Goal: Transaction & Acquisition: Purchase product/service

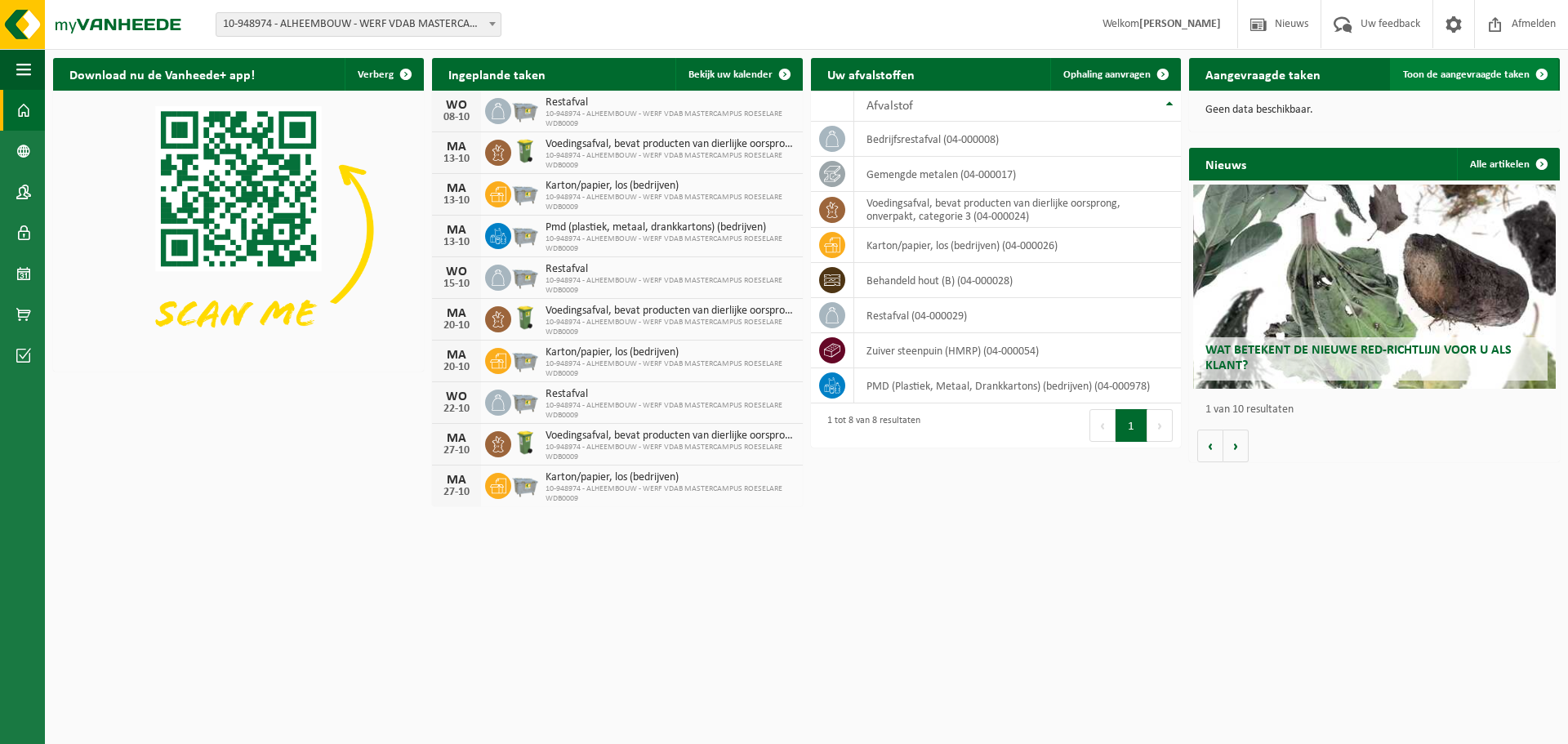
click at [1479, 83] on link "Toon de aangevraagde taken" at bounding box center [1474, 75] width 168 height 33
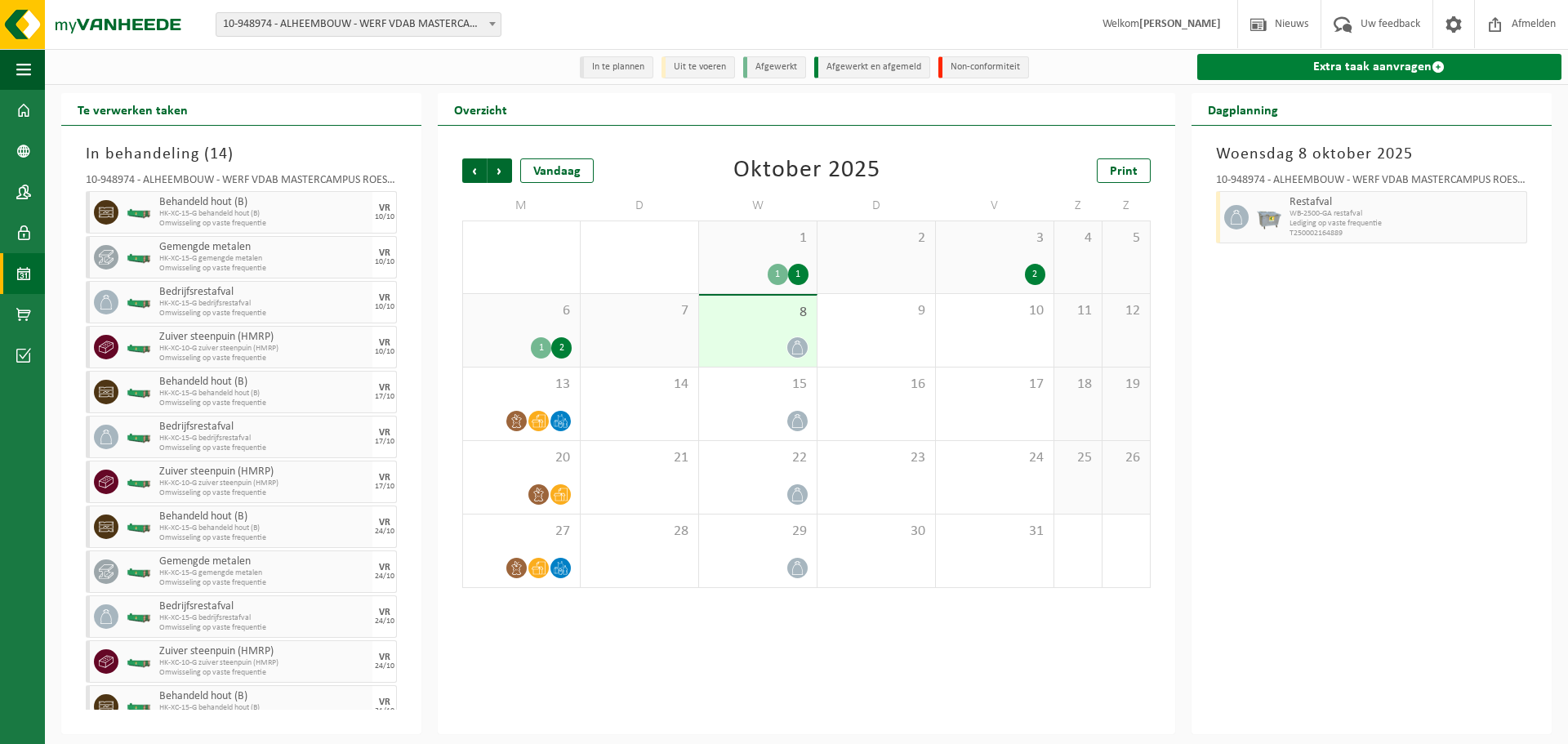
click at [1351, 61] on link "Extra taak aanvragen" at bounding box center [1379, 67] width 364 height 26
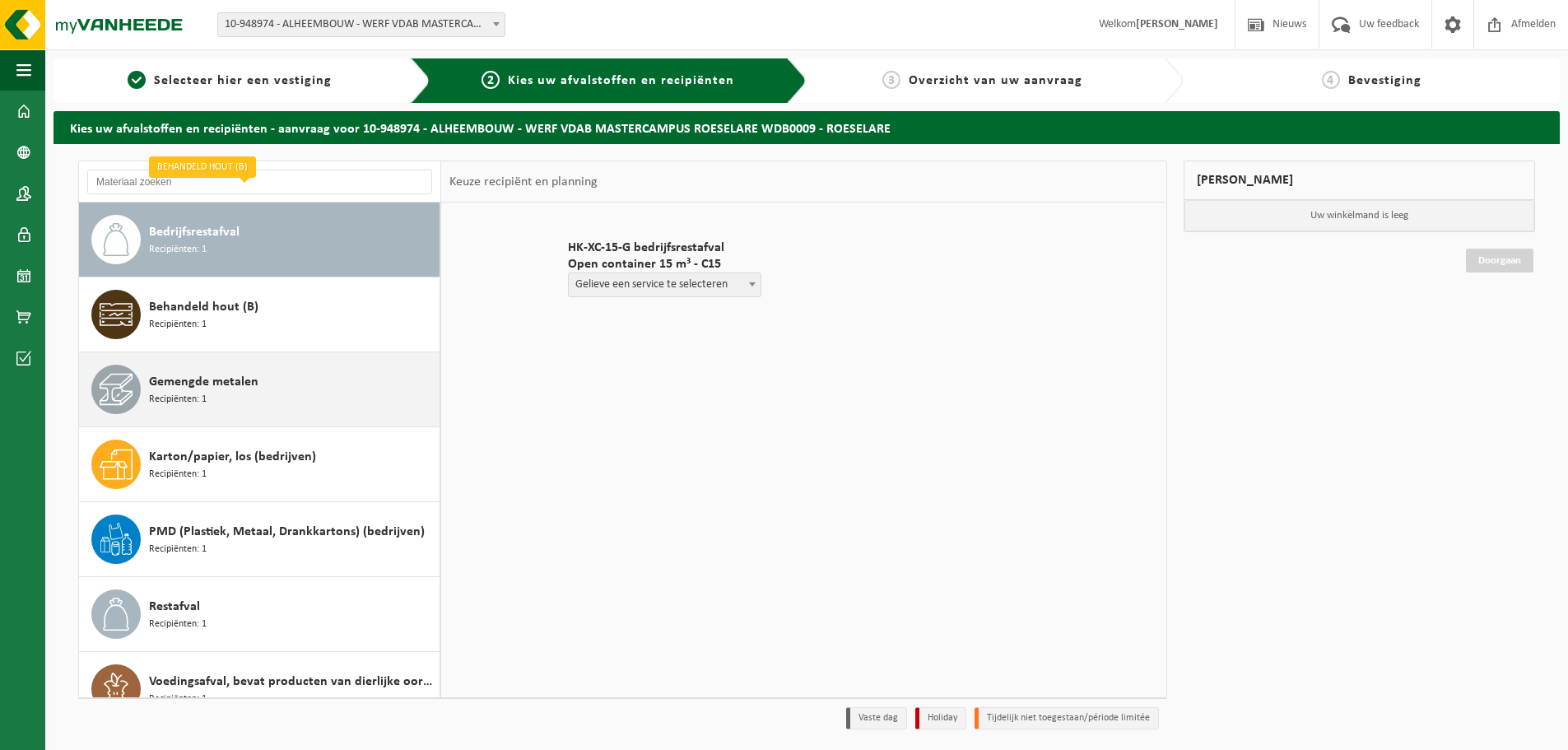
scroll to position [103, 0]
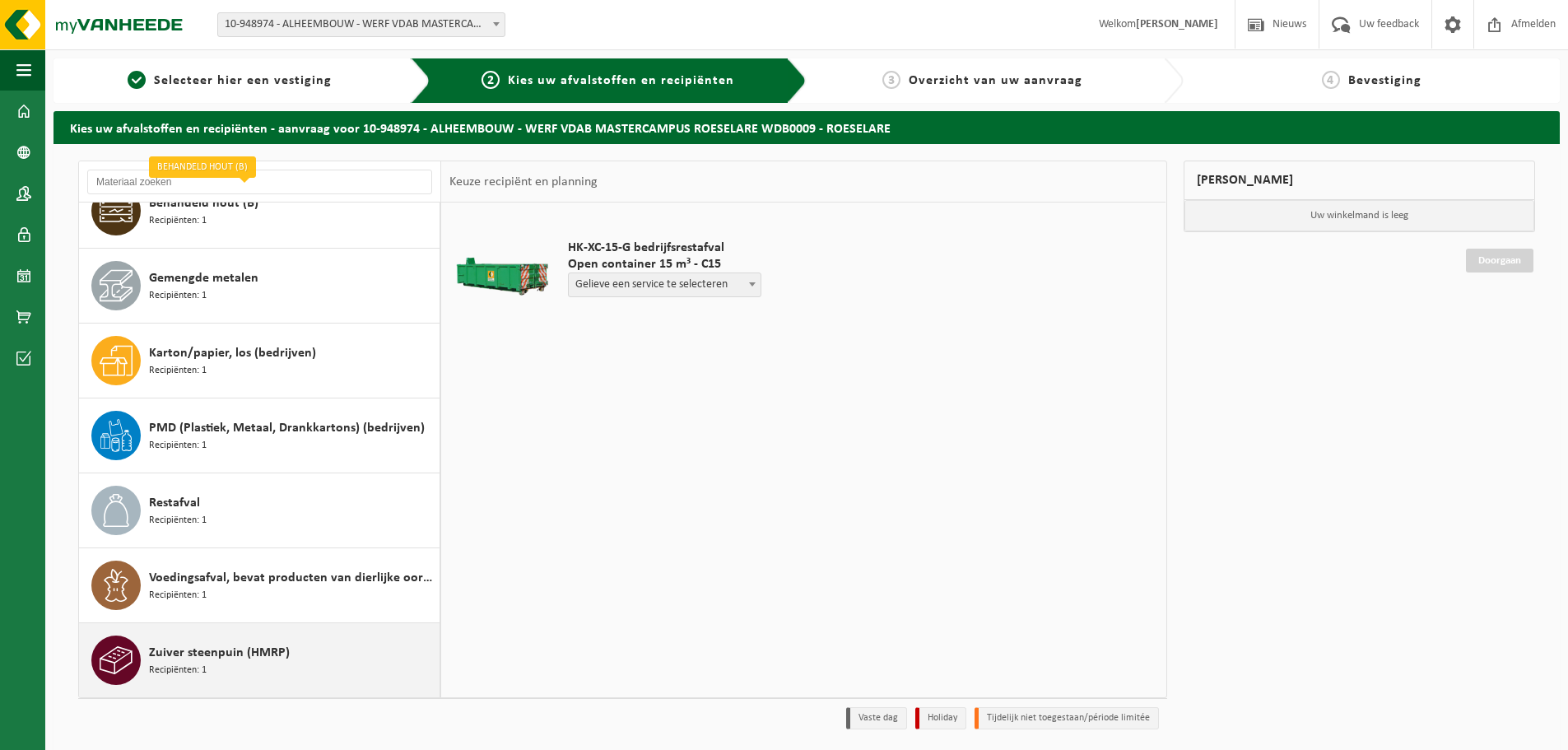
click at [368, 664] on div "Zuiver steenpuin (HMRP) Recipiënten: 1" at bounding box center [292, 660] width 286 height 50
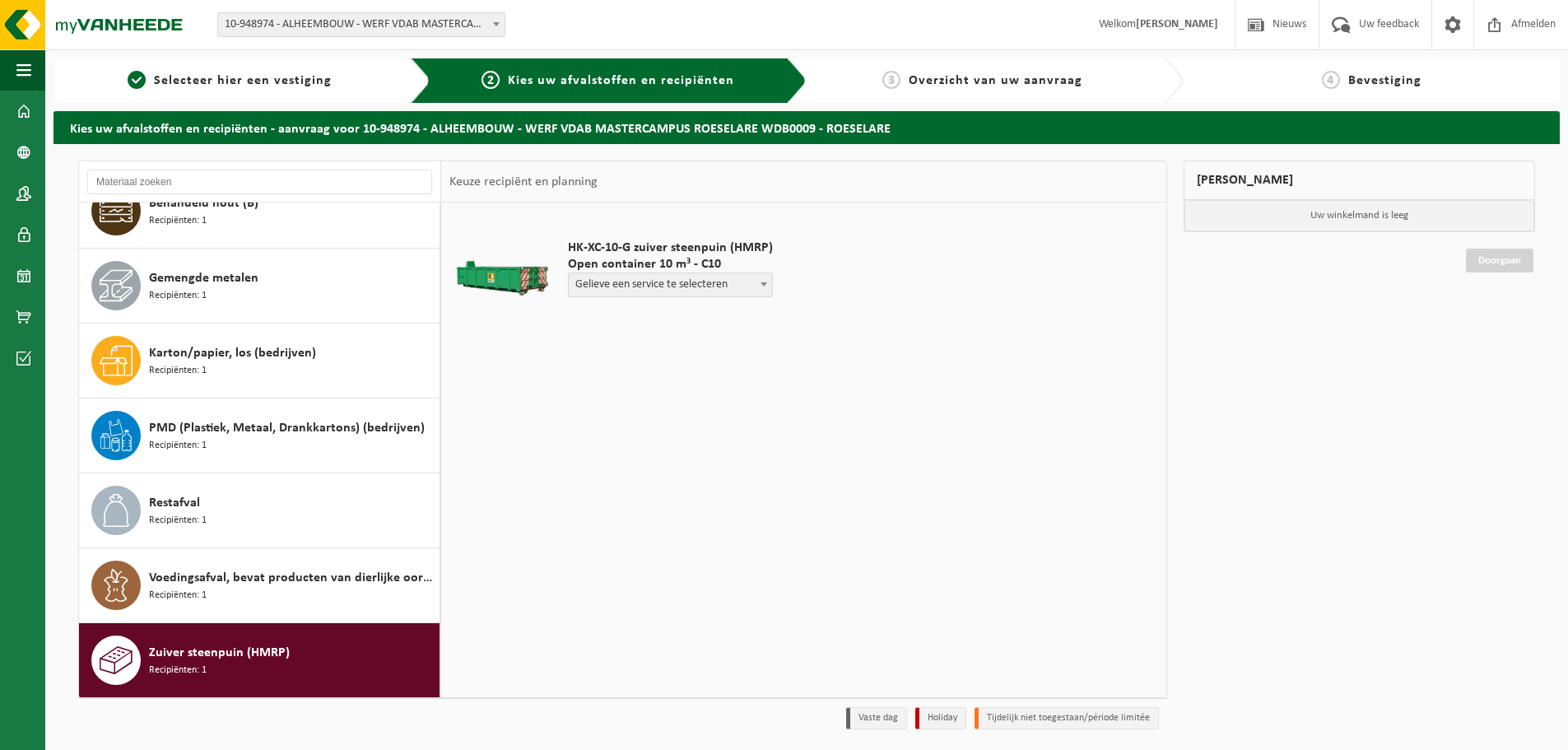
click at [321, 656] on div "Zuiver steenpuin (HMRP) Recipiënten: 1" at bounding box center [292, 660] width 286 height 50
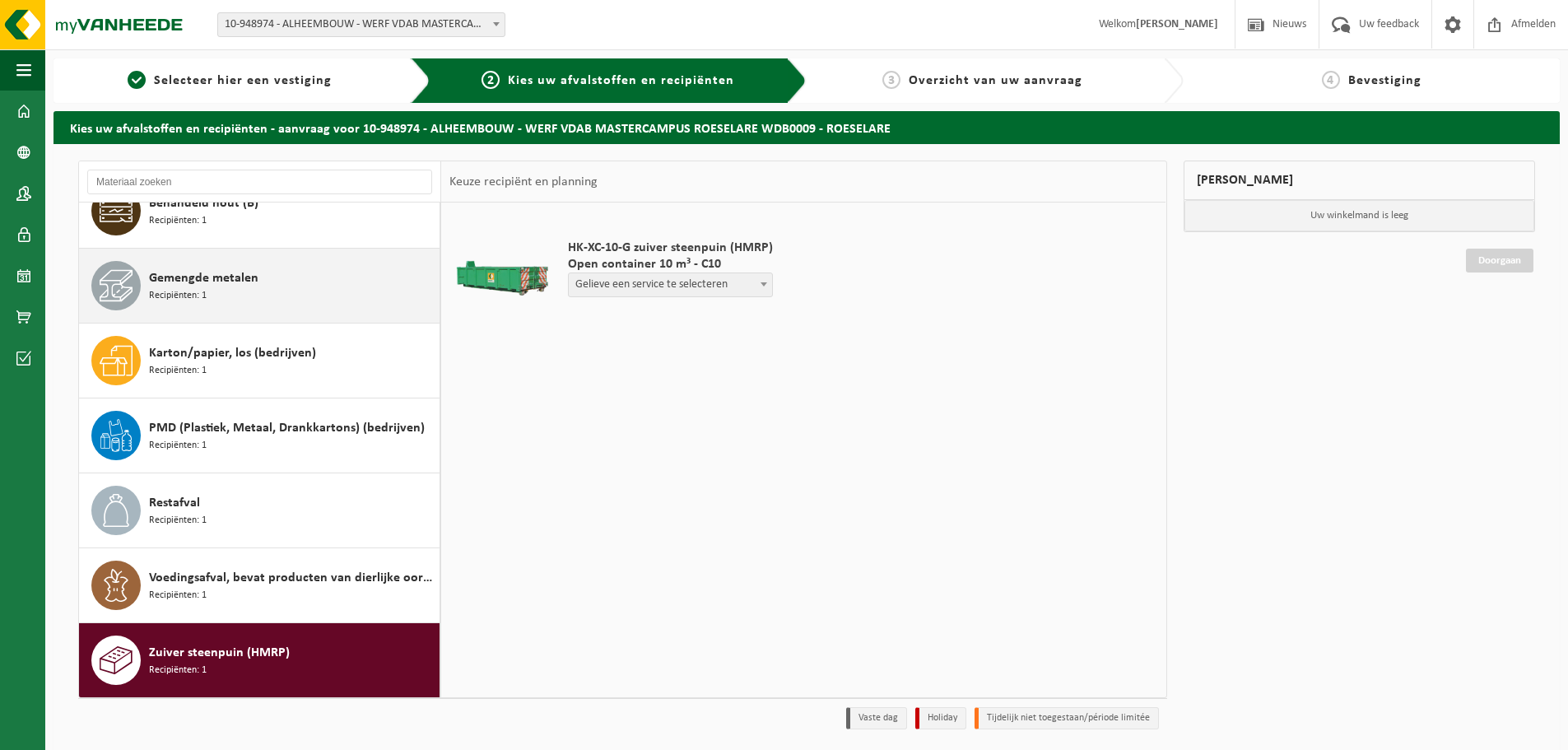
scroll to position [0, 0]
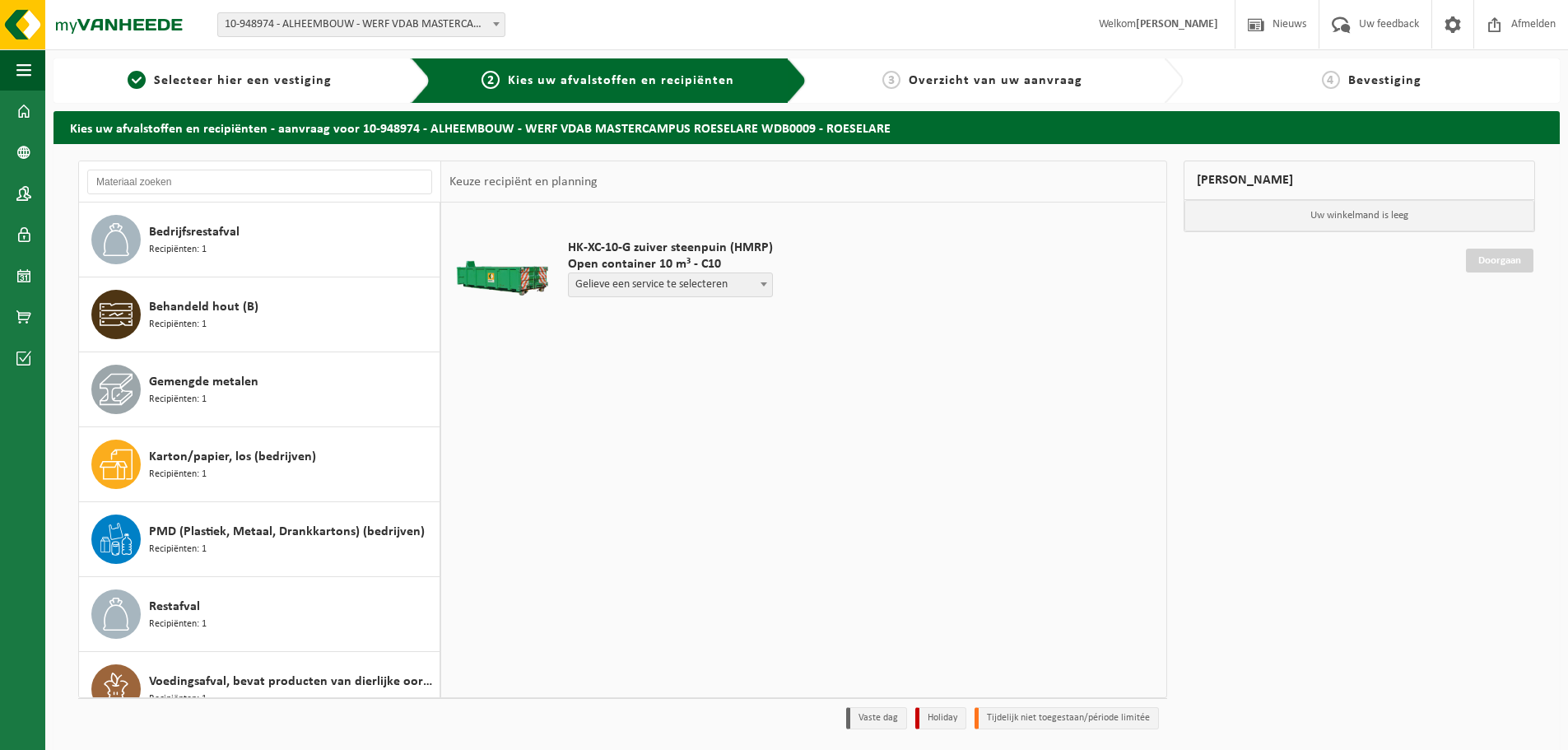
click at [658, 488] on div "HK-XC-10-G zuiver steenpuin (HMRP) Open container 10 m³ - C10 Gelieve een servi…" at bounding box center [803, 449] width 724 height 494
click at [989, 75] on span "Overzicht van uw aanvraag" at bounding box center [996, 81] width 174 height 13
click at [1399, 76] on span "Bevestiging" at bounding box center [1384, 81] width 74 height 13
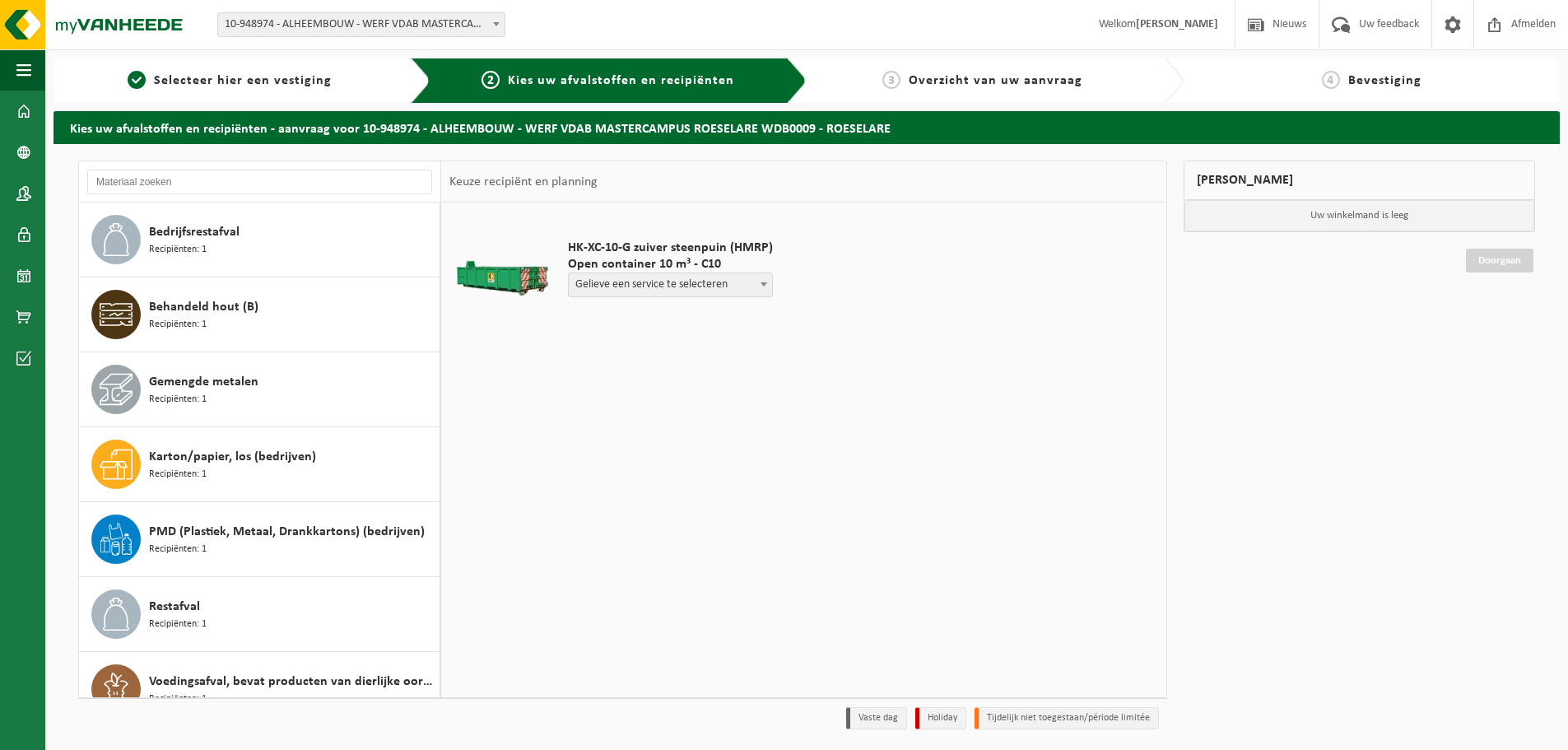
click at [1301, 394] on div "Mijn winkelmand Uw winkelmand is leeg Doorgaan" at bounding box center [1360, 449] width 369 height 577
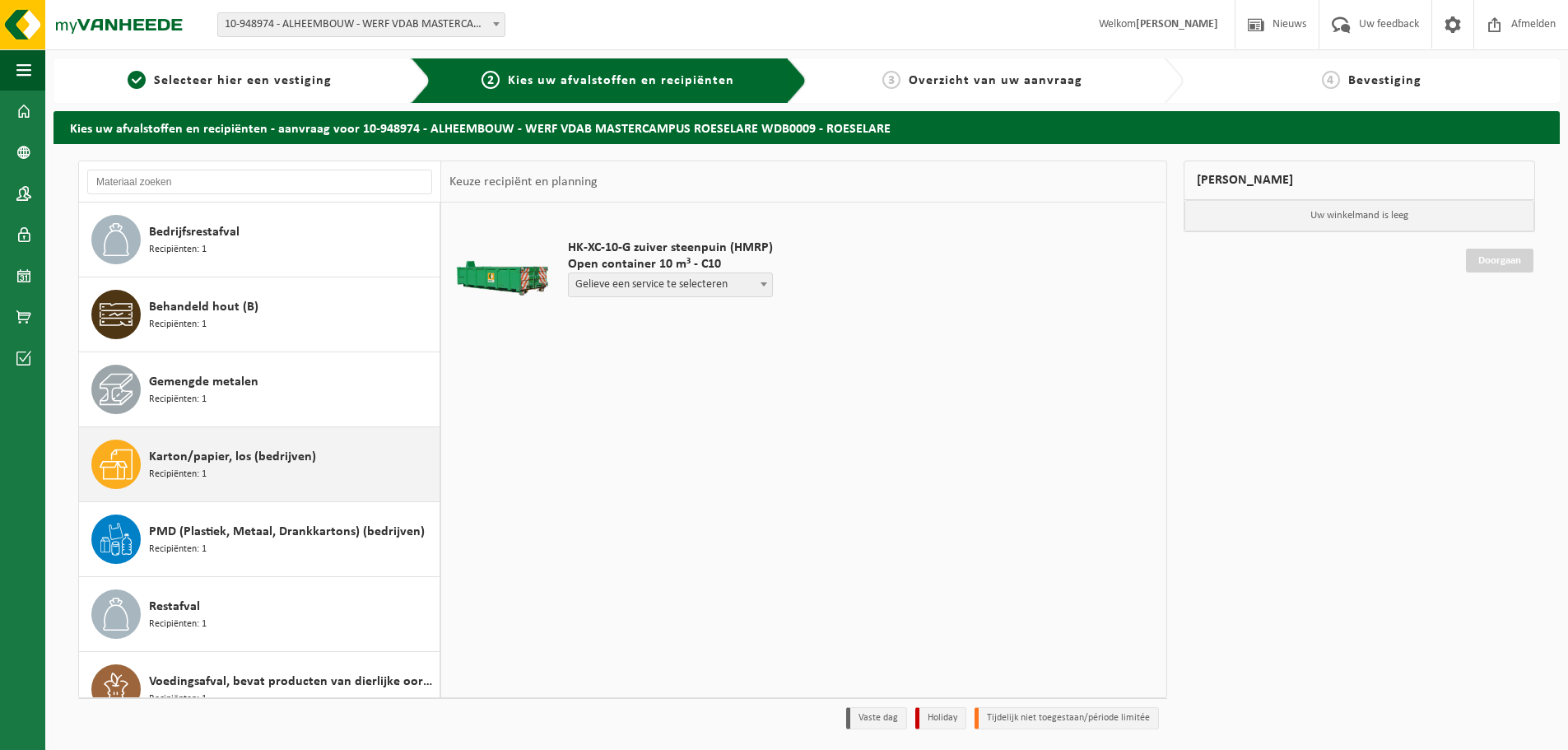
scroll to position [55, 0]
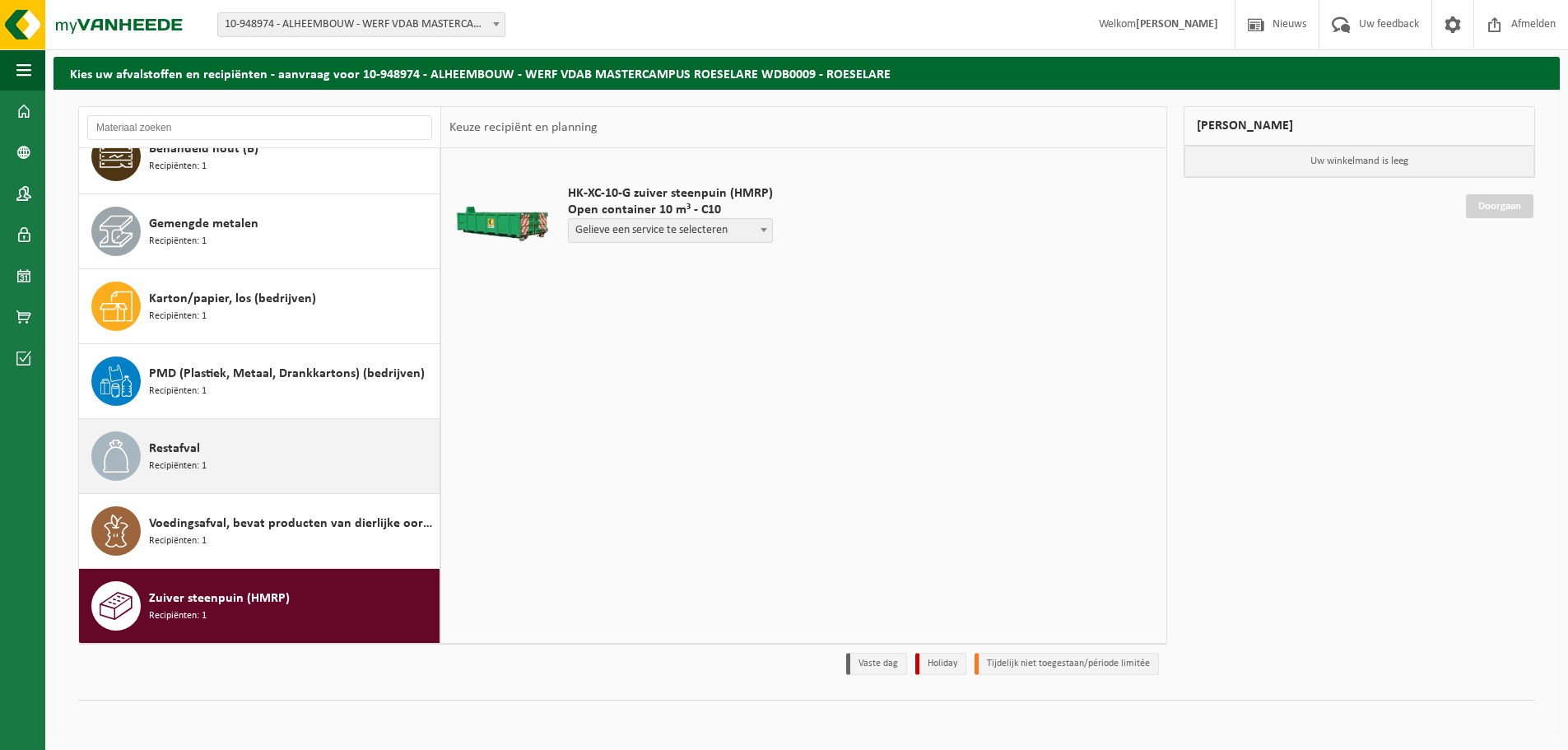
click at [246, 458] on div "Restafval Recipiënten: 1" at bounding box center [292, 456] width 286 height 50
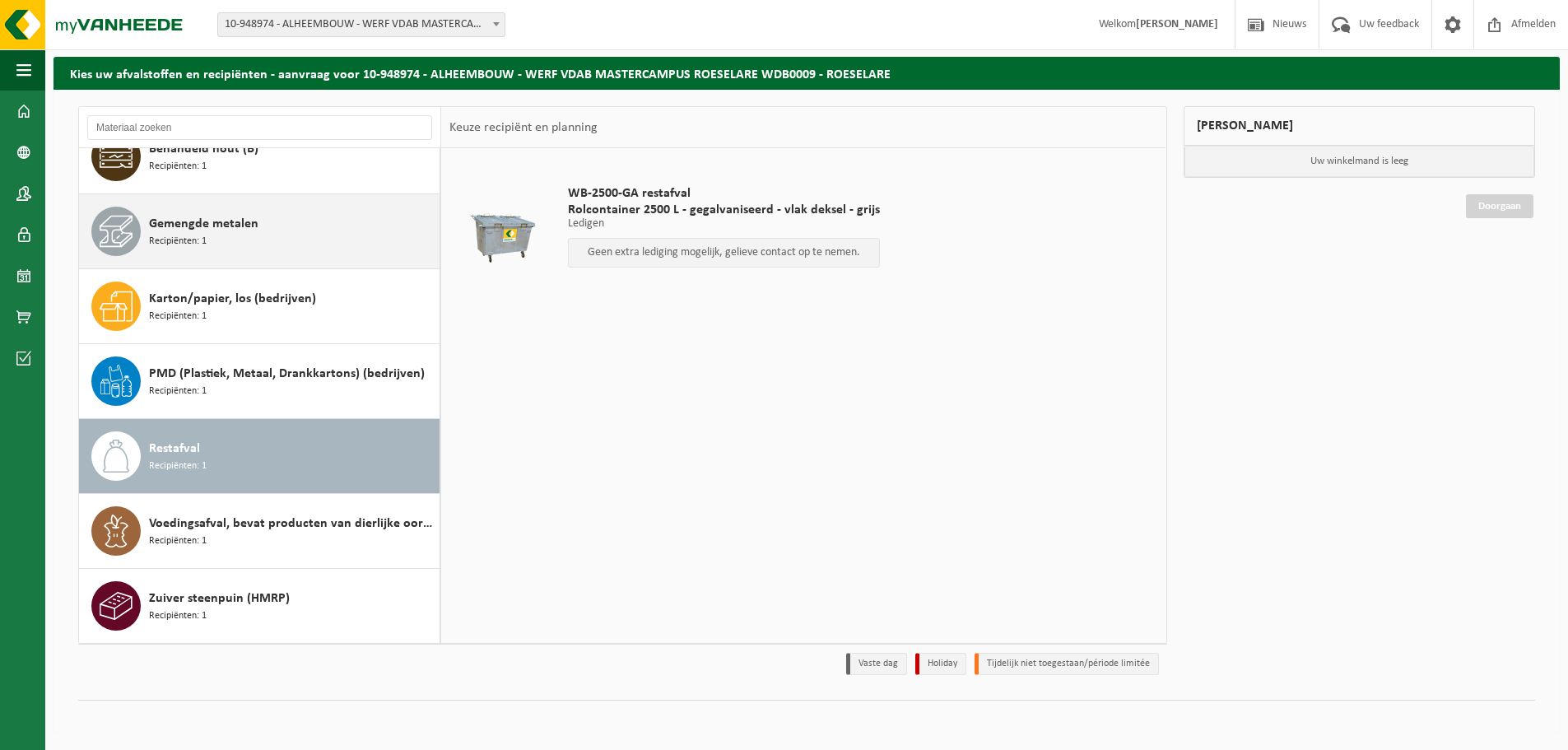
scroll to position [0, 0]
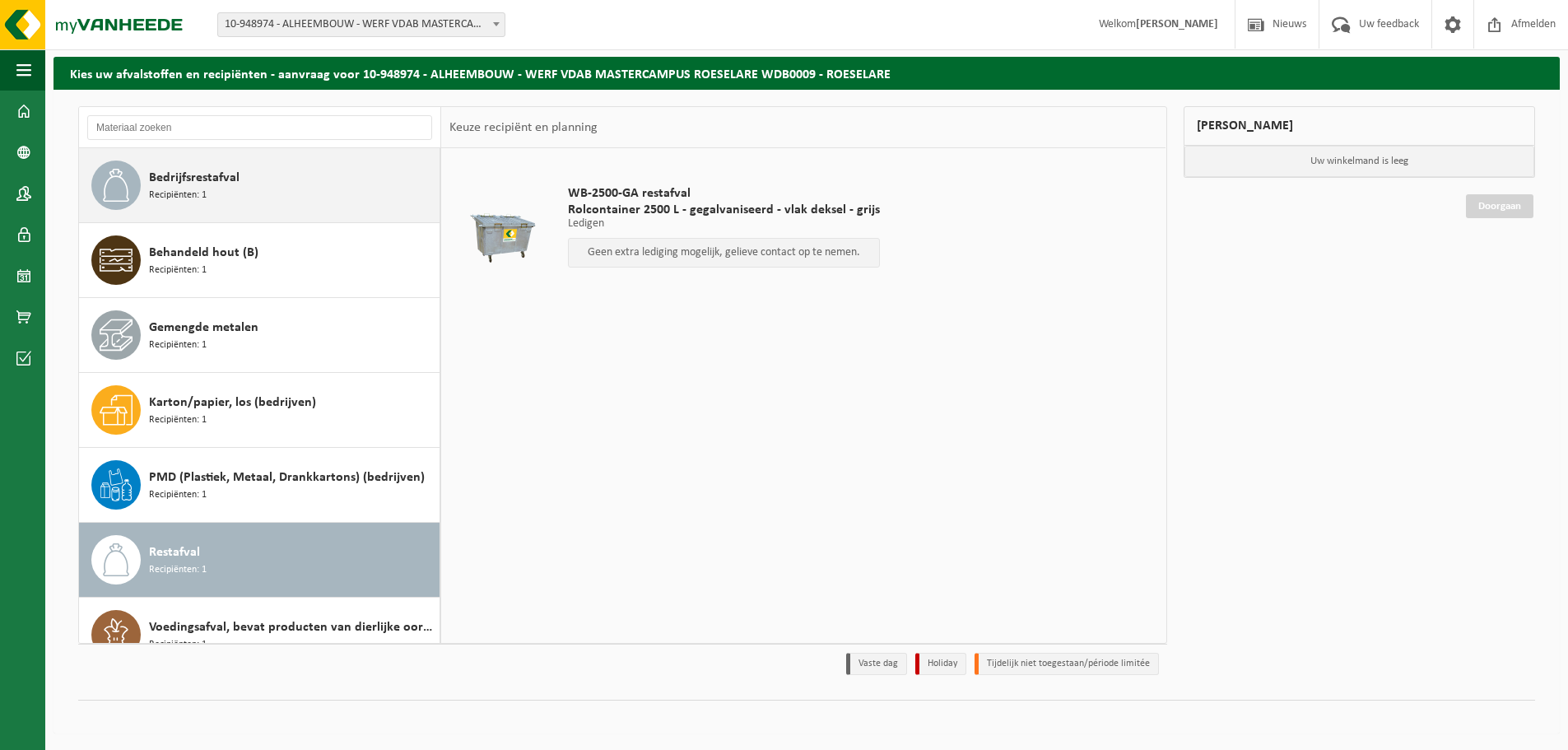
click at [270, 191] on div "Bedrijfsrestafval Recipiënten: 1" at bounding box center [292, 185] width 286 height 50
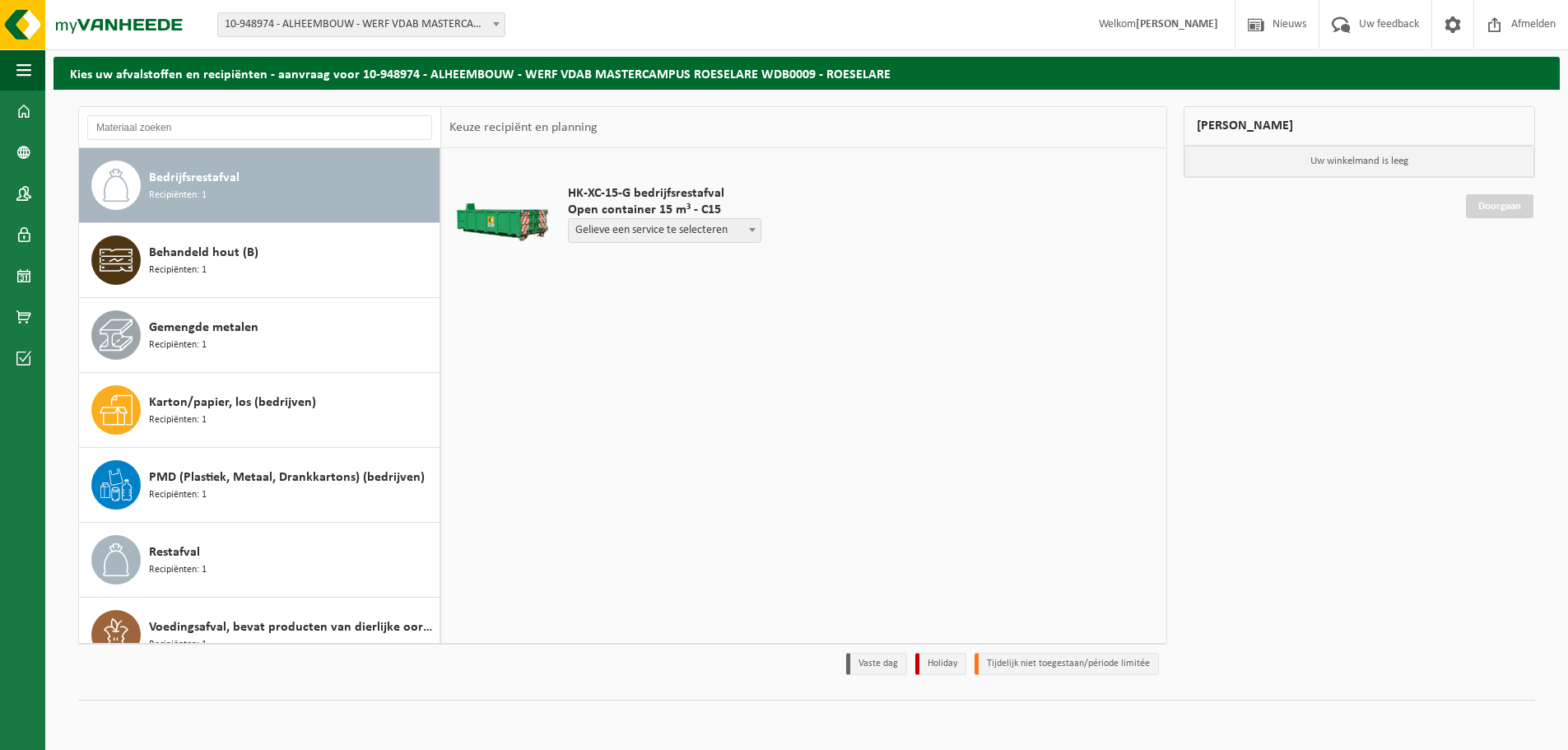
click at [715, 229] on span "Gelieve een service te selecteren" at bounding box center [665, 231] width 192 height 23
click at [828, 250] on td "HK-XC-15-G bedrijfsrestafval Open container 15 m³ - C15 Gelieve een service te …" at bounding box center [856, 217] width 601 height 123
click at [760, 234] on span at bounding box center [753, 230] width 17 height 21
select select "P2PL-VEL-090670_HK-XC-15-GN-00_04-000008_72"
click at [629, 251] on input "text" at bounding box center [624, 261] width 112 height 21
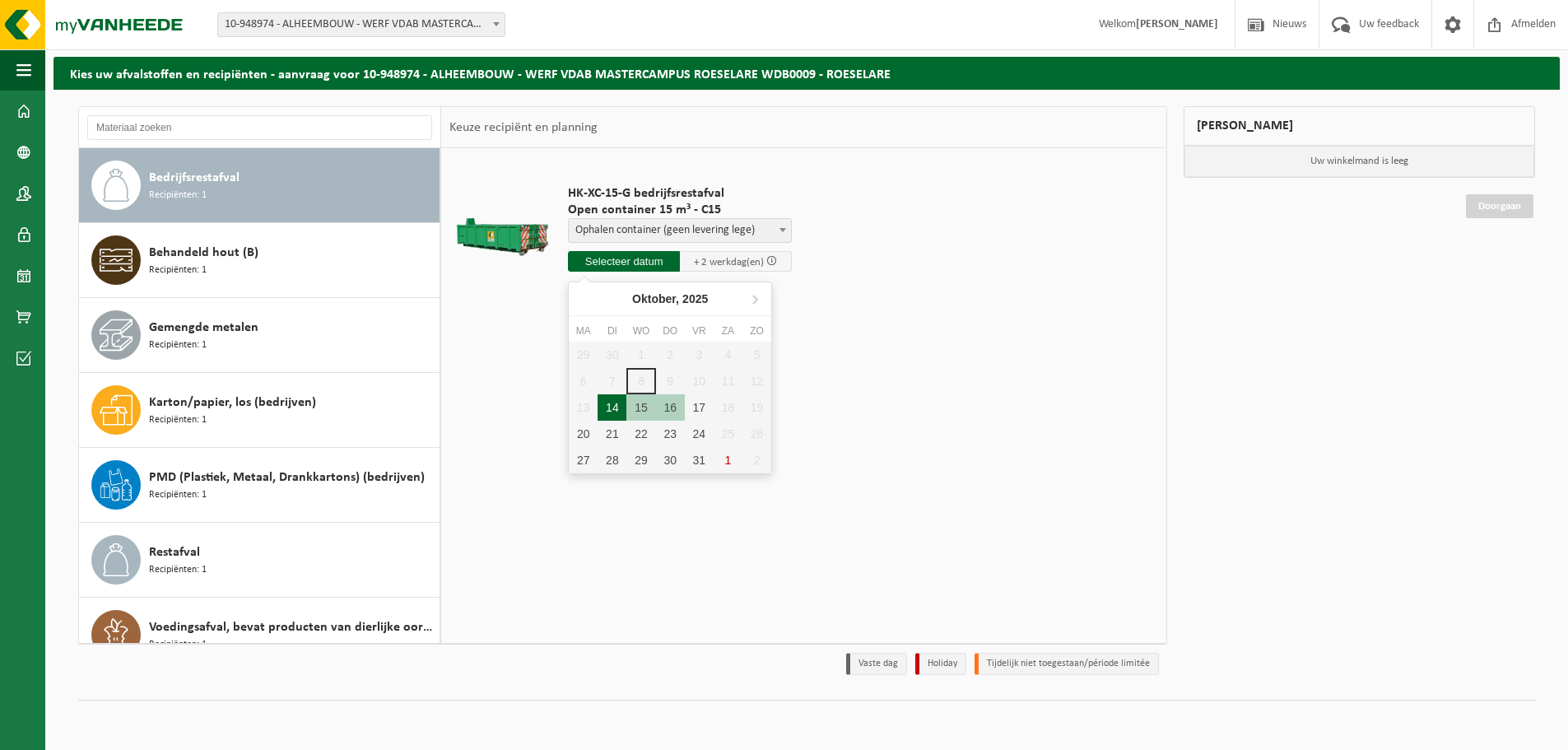
click at [610, 408] on div "14" at bounding box center [611, 408] width 29 height 26
type input "Van 2025-10-14"
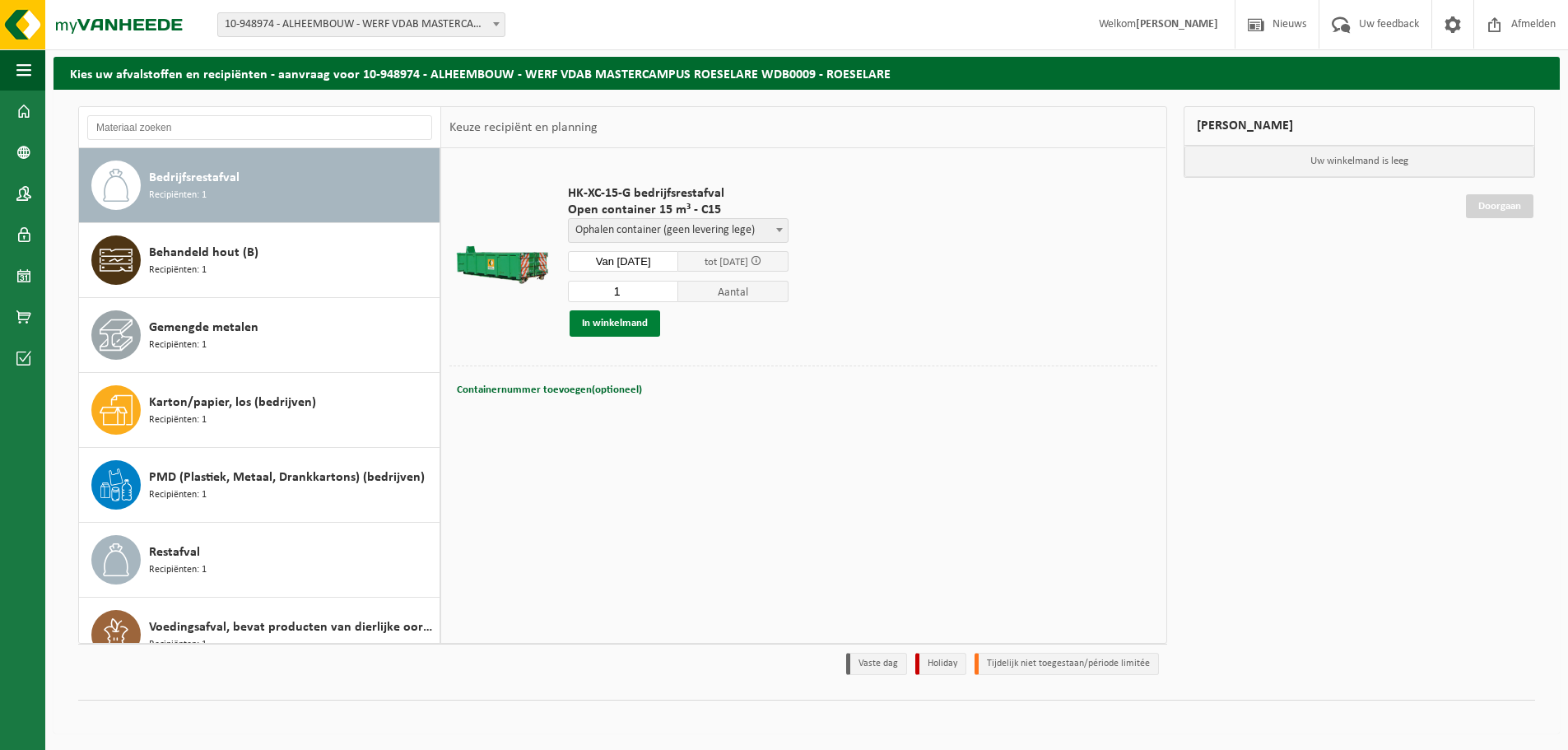
click at [645, 324] on button "In winkelmand" at bounding box center [614, 323] width 90 height 26
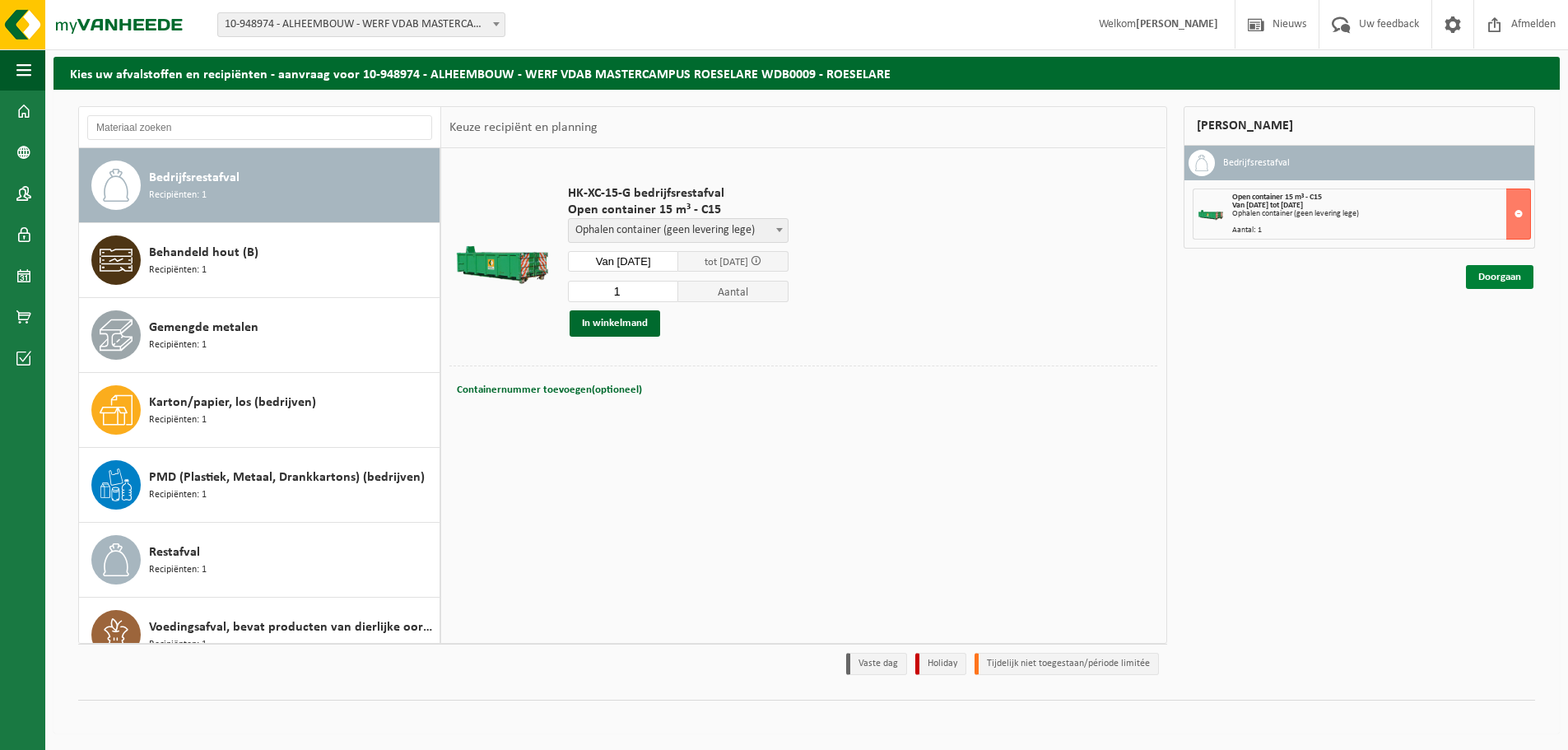
click at [1499, 288] on link "Doorgaan" at bounding box center [1499, 276] width 68 height 24
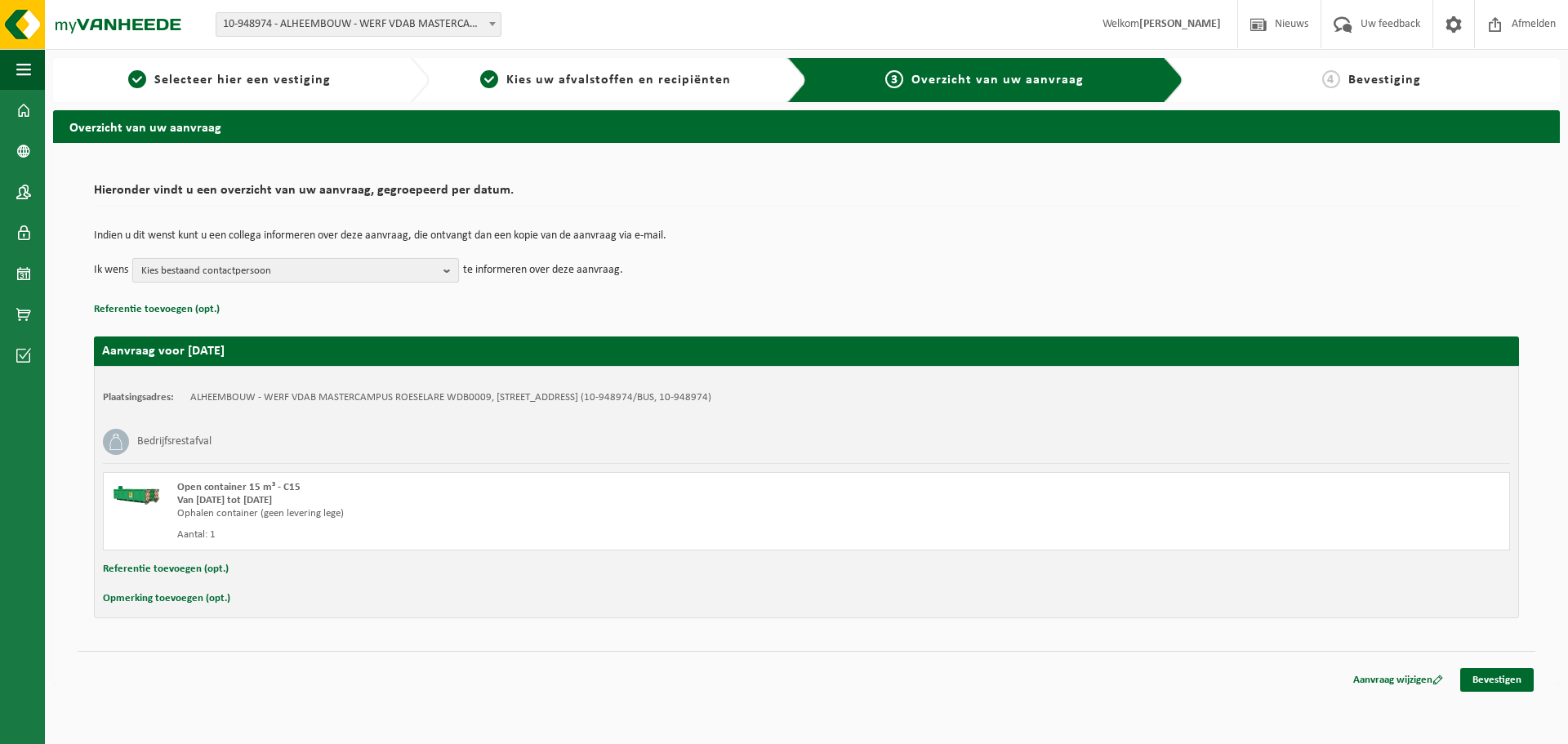
click at [404, 272] on span "Kies bestaand contactpersoon" at bounding box center [289, 271] width 295 height 25
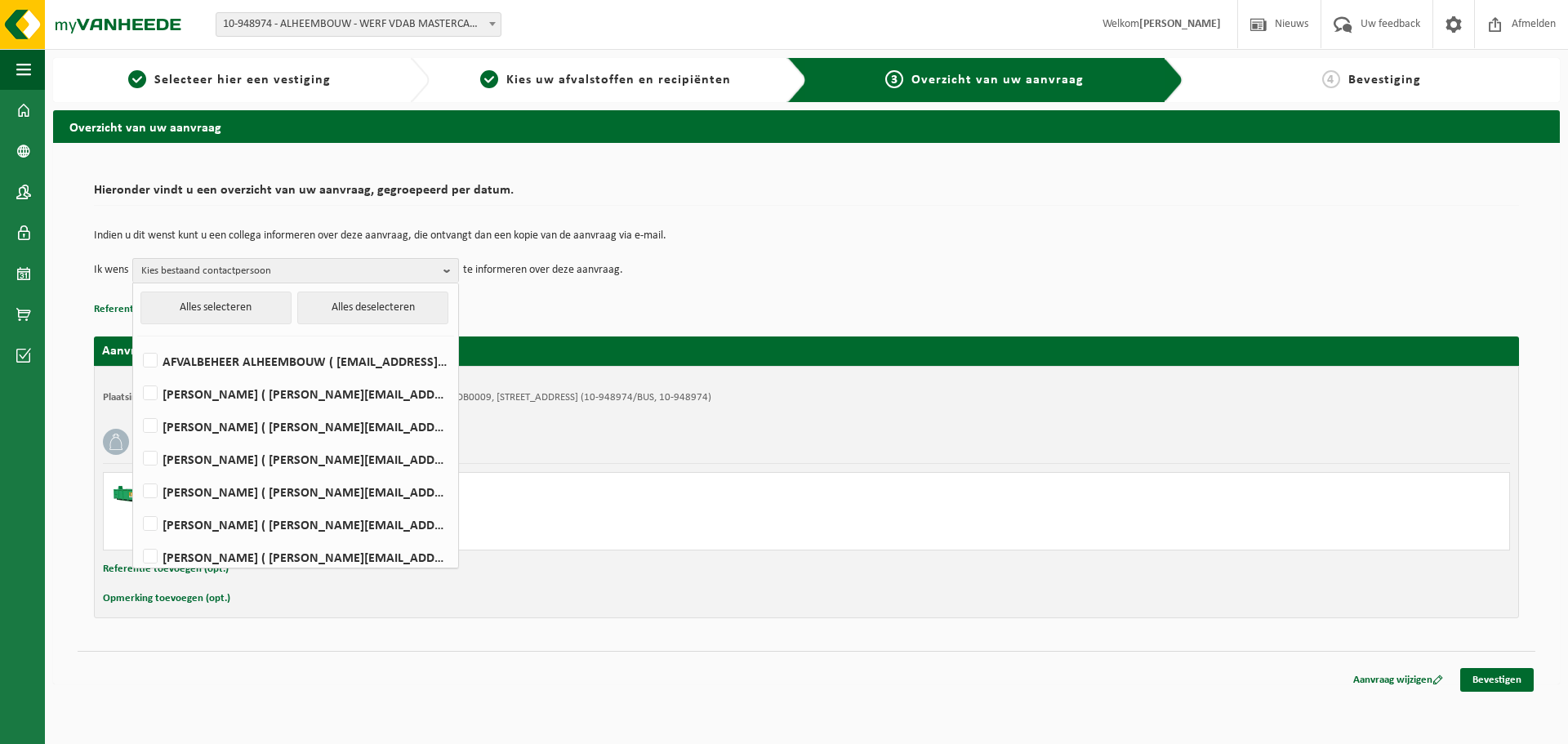
click at [529, 272] on p "te informeren over deze aanvraag." at bounding box center [542, 270] width 160 height 25
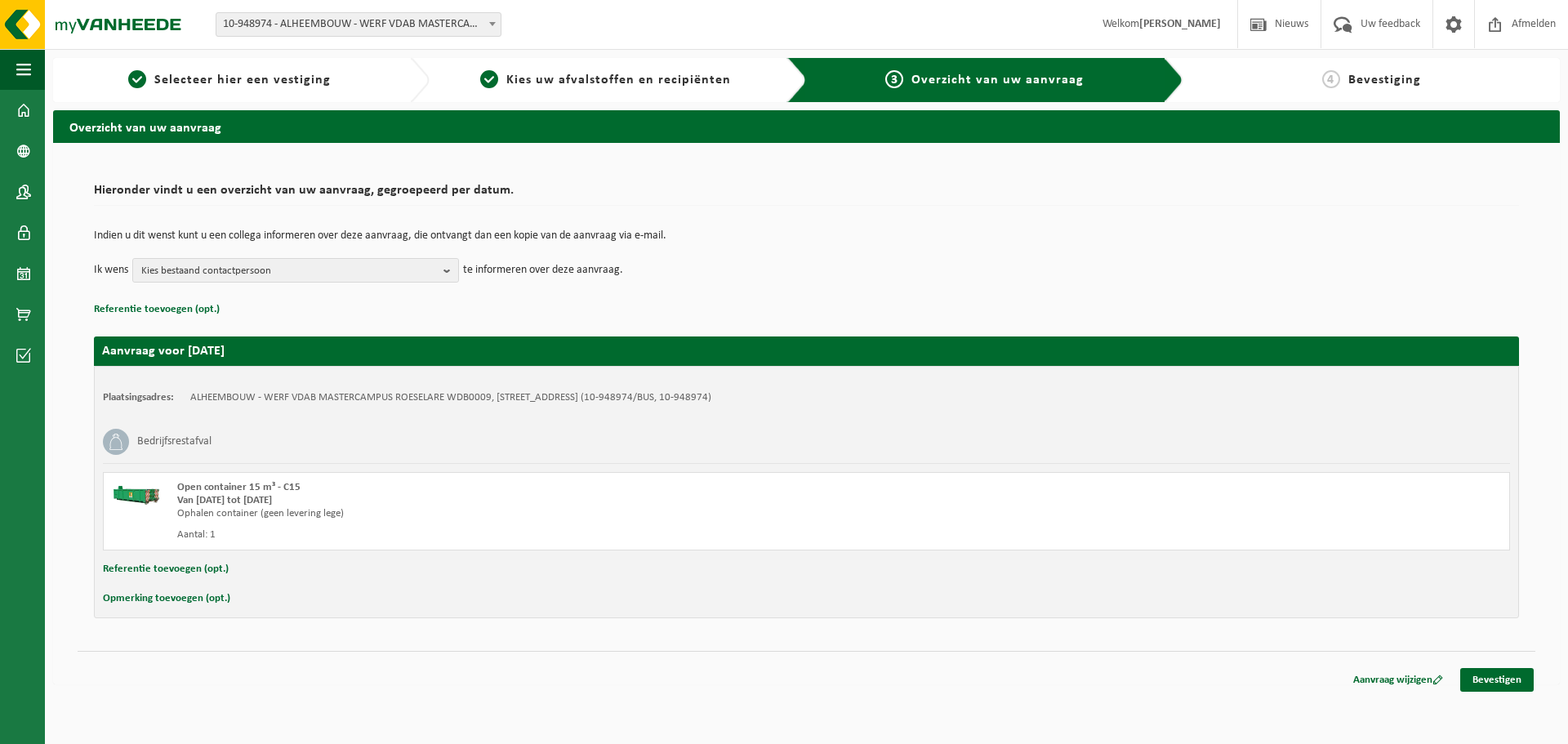
click at [240, 394] on td "ALHEEMBOUW - WERF VDAB MASTERCAMPUS ROESELARE WDB0009, 8800 ROESELARE, PILDERSW…" at bounding box center [450, 398] width 521 height 13
click at [198, 568] on button "Referentie toevoegen (opt.)" at bounding box center [165, 569] width 126 height 21
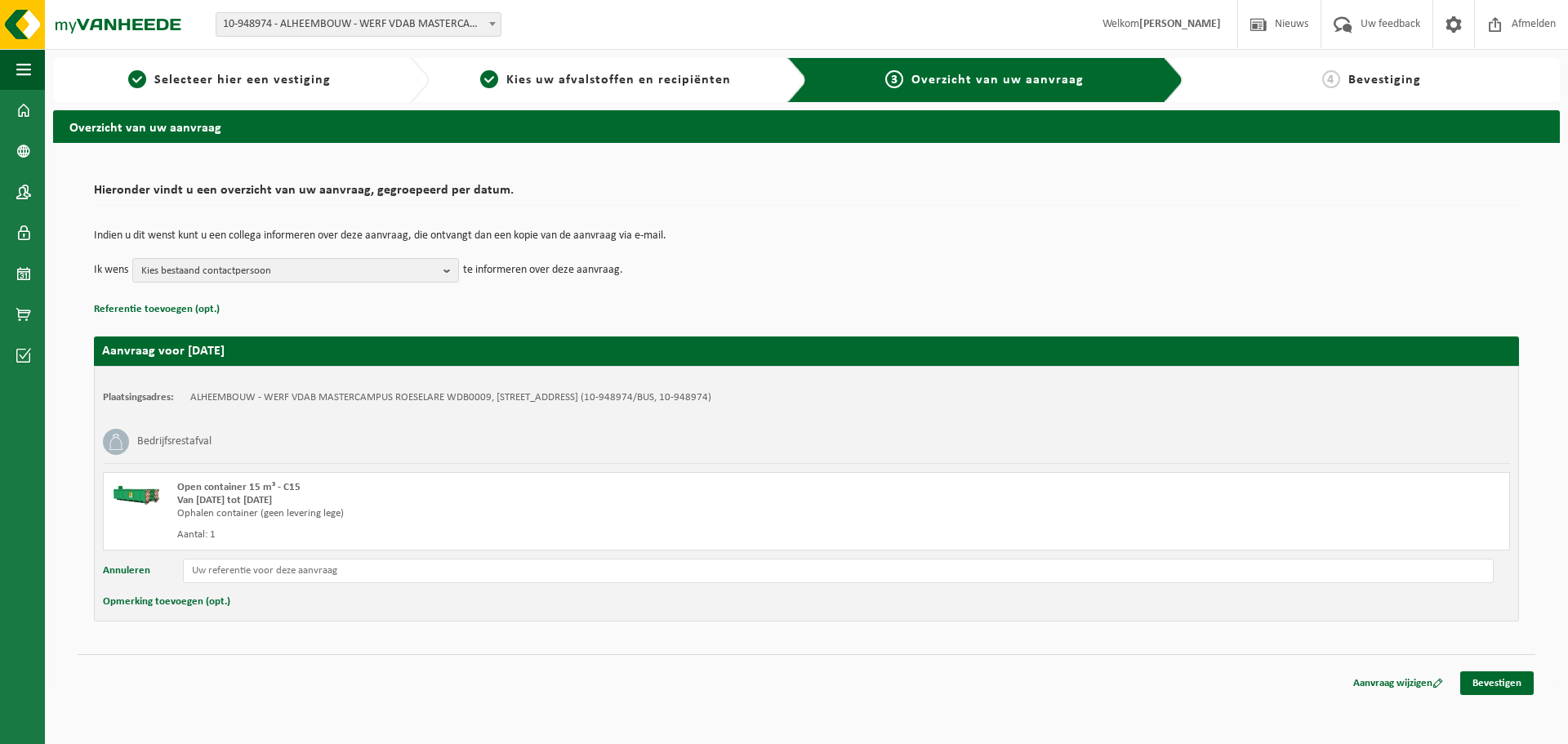
click at [132, 562] on button "Annuleren" at bounding box center [126, 571] width 48 height 25
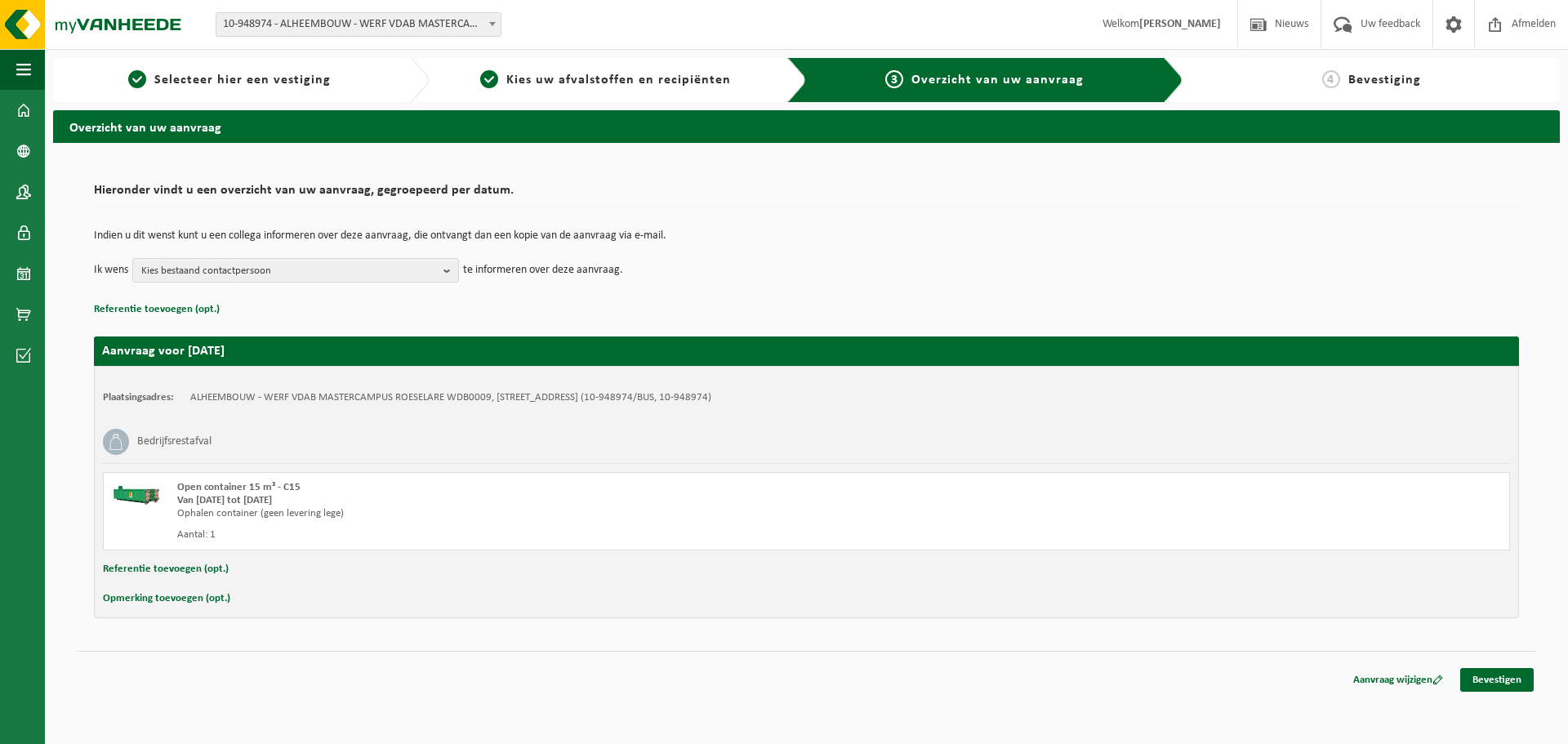
click at [203, 600] on button "Opmerking toevoegen (opt.)" at bounding box center [166, 598] width 127 height 21
click at [258, 600] on input "text" at bounding box center [838, 600] width 1310 height 25
type input "Aanmelden bij werfleiding. Is voor ophalen lege container aan bijgebouw."
click at [561, 599] on input "Aanmelden bij werfleiding. Is voor ophalen lege container aan bijgebouw." at bounding box center [838, 600] width 1310 height 25
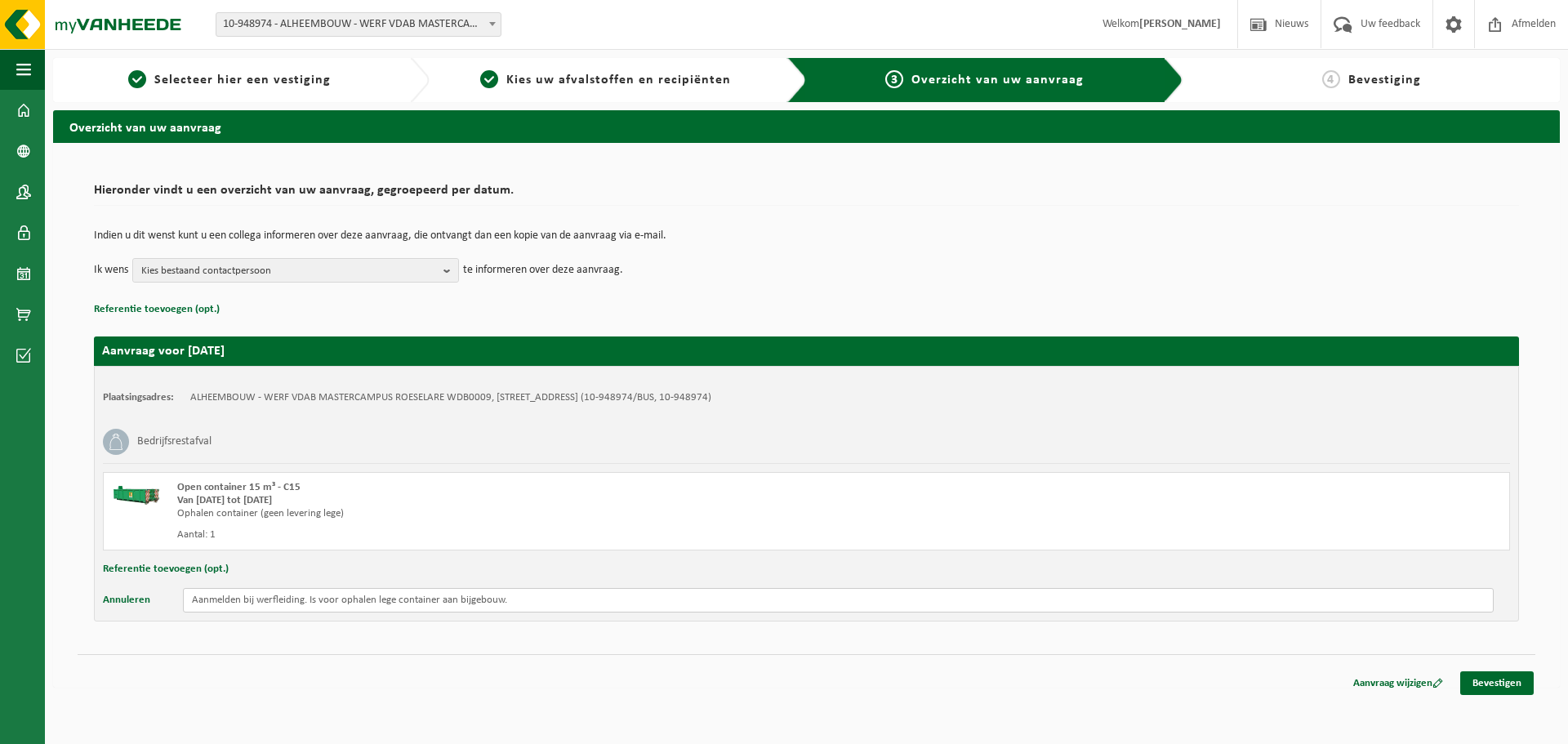
click at [561, 599] on input "Aanmelden bij werfleiding. Is voor ophalen lege container aan bijgebouw." at bounding box center [838, 600] width 1310 height 25
click at [1080, 84] on span "Overzicht van uw aanvraag" at bounding box center [998, 80] width 172 height 13
